Goal: Find specific page/section: Find specific page/section

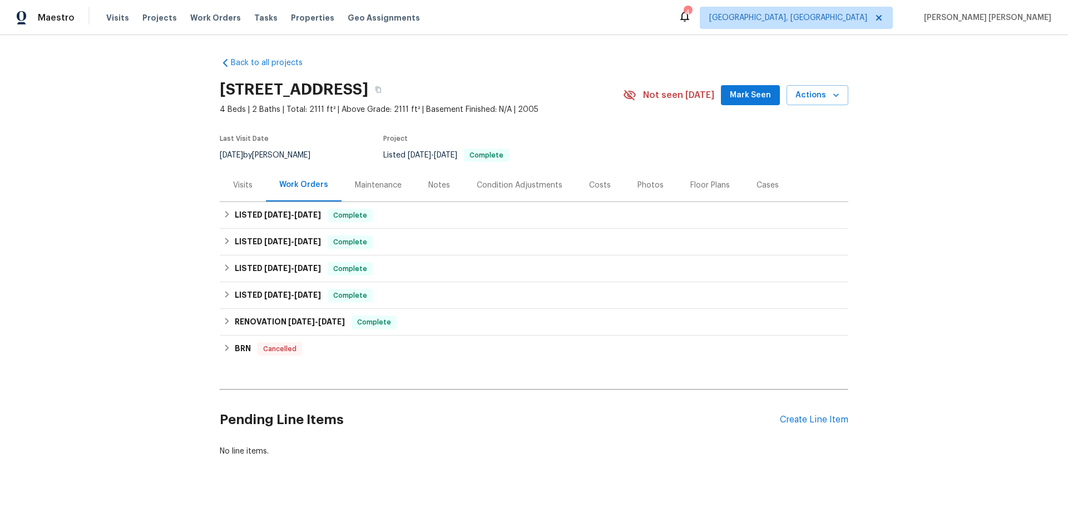
click at [355, 181] on div "Maintenance" at bounding box center [378, 185] width 47 height 11
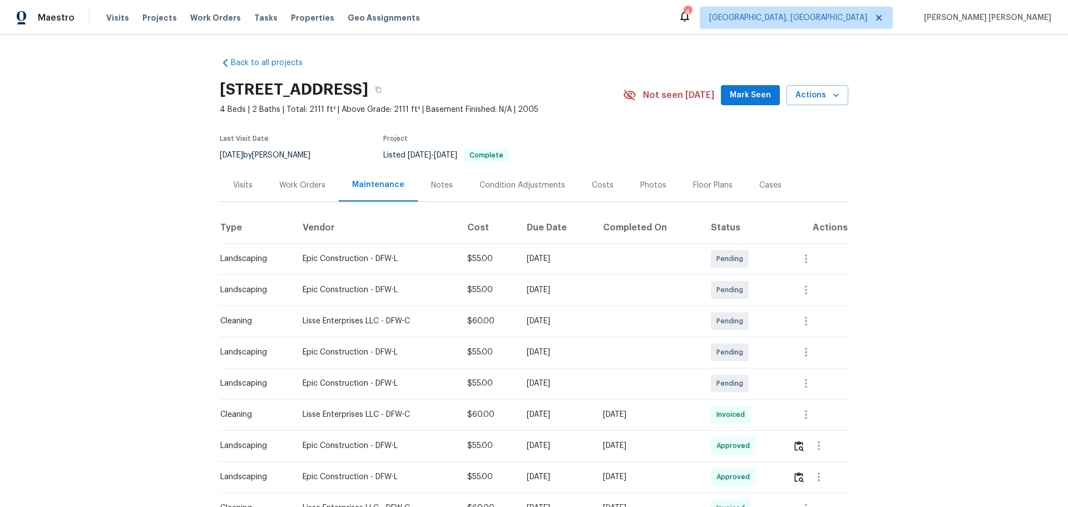
drag, startPoint x: 263, startPoint y: 181, endPoint x: 255, endPoint y: 184, distance: 8.1
click at [266, 181] on div "Work Orders" at bounding box center [302, 185] width 73 height 33
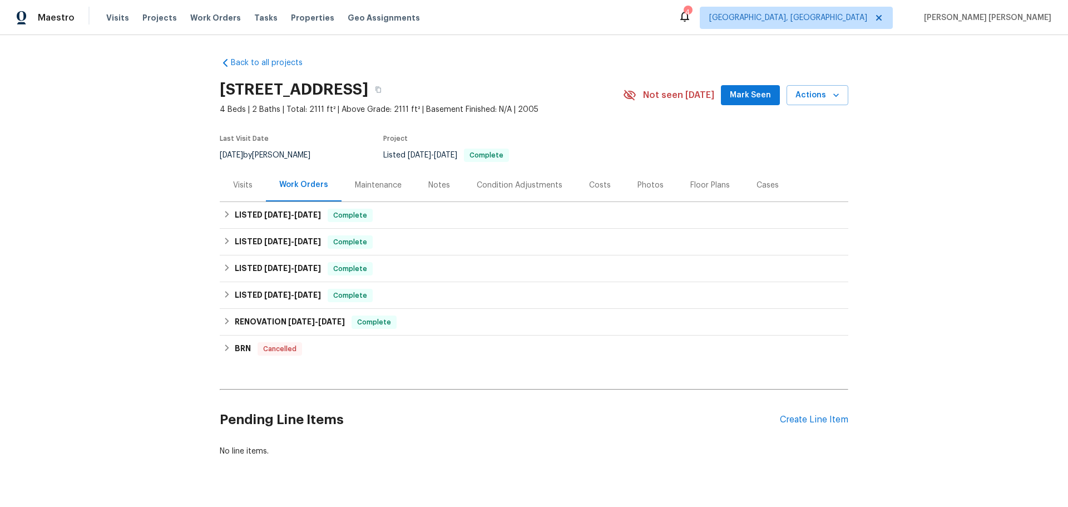
click at [245, 186] on div "Visits" at bounding box center [242, 185] width 19 height 11
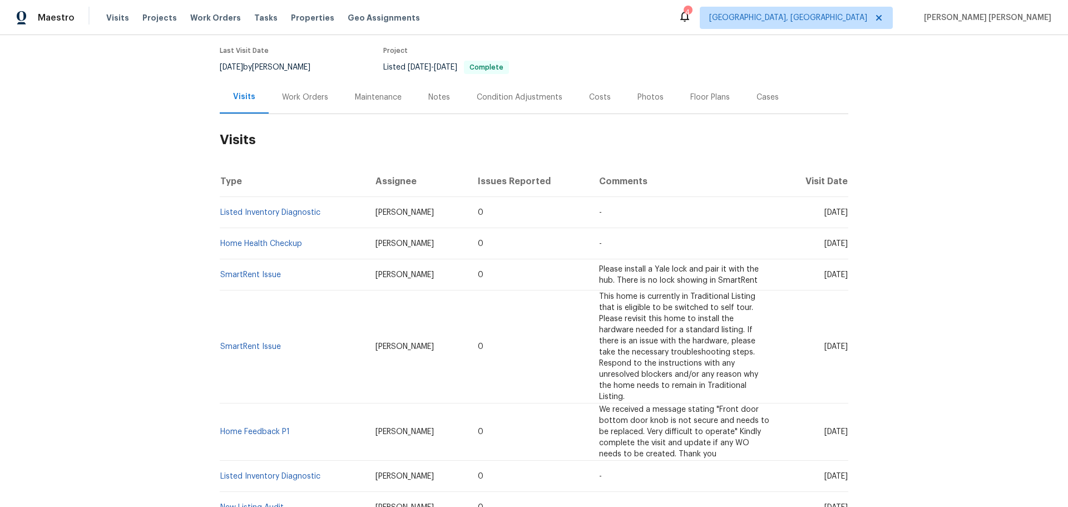
scroll to position [56, 0]
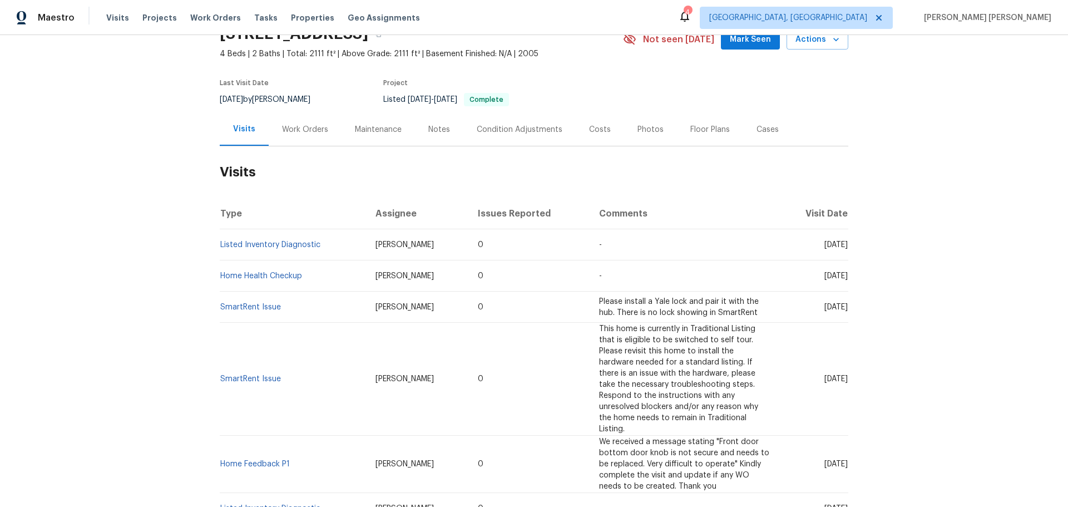
click at [306, 135] on div "Work Orders" at bounding box center [305, 129] width 73 height 33
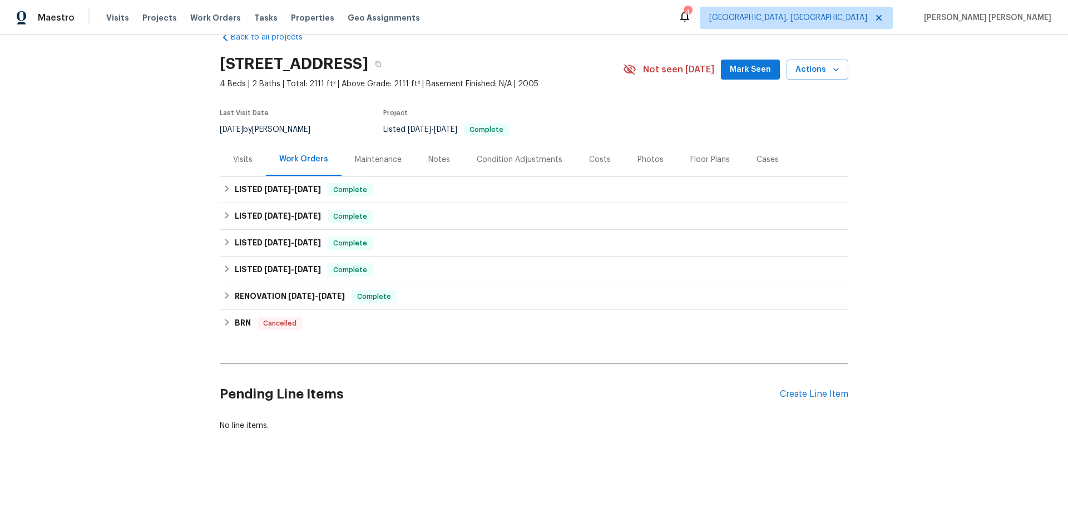
scroll to position [34, 0]
click at [235, 183] on h6 "LISTED [DATE] - [DATE]" at bounding box center [278, 189] width 86 height 13
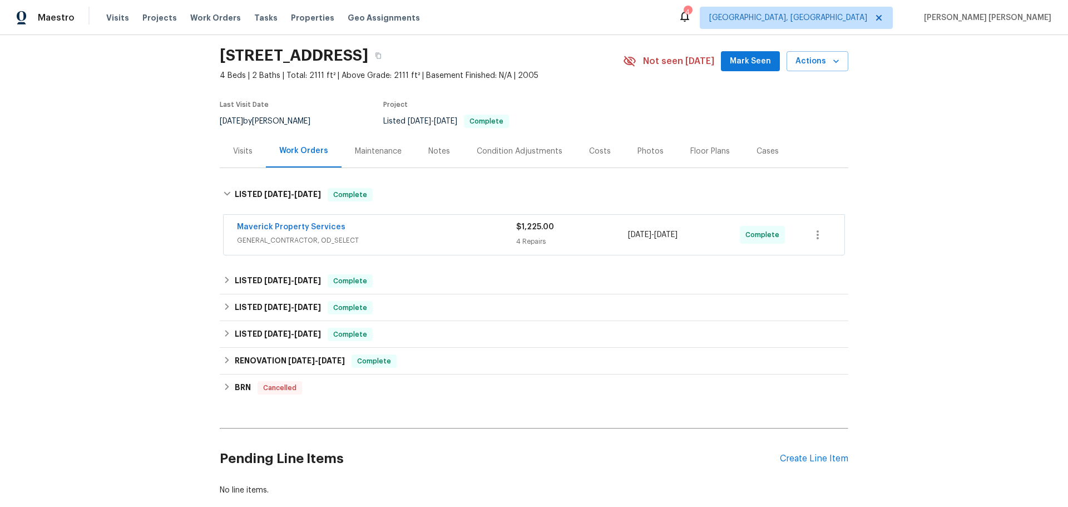
click at [381, 150] on div "Maintenance" at bounding box center [378, 151] width 47 height 11
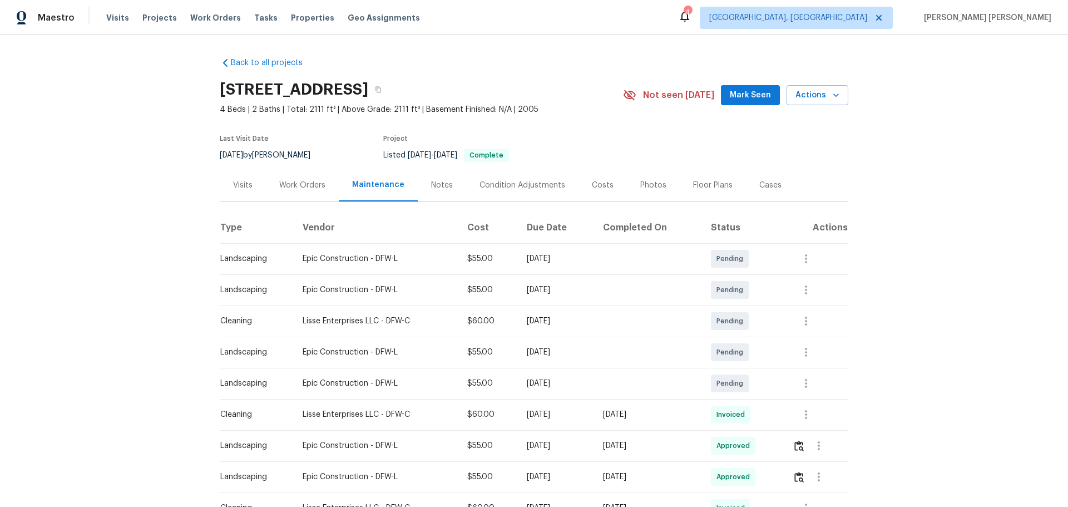
click at [303, 187] on div "Work Orders" at bounding box center [302, 185] width 46 height 11
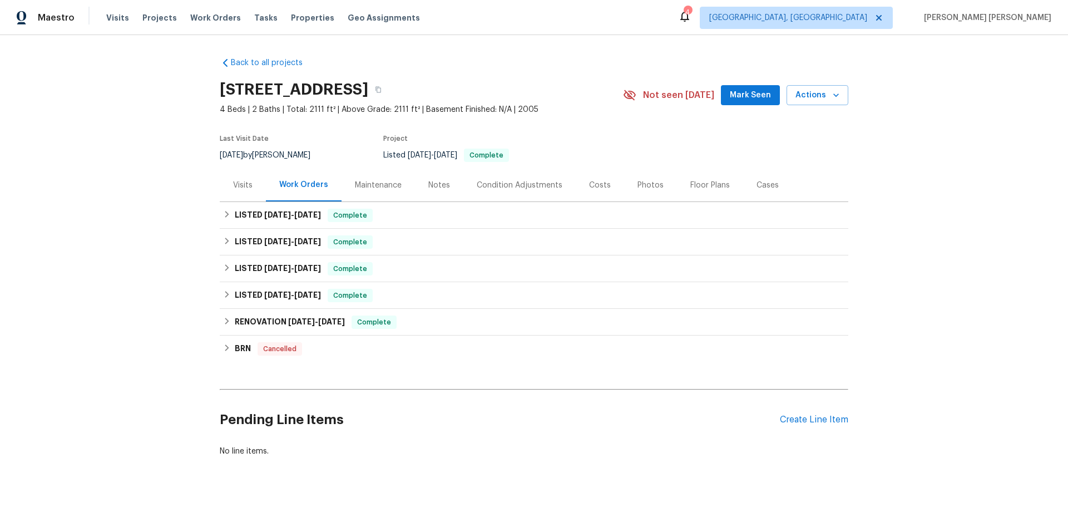
click at [244, 184] on div "Visits" at bounding box center [242, 185] width 19 height 11
